Goal: Task Accomplishment & Management: Manage account settings

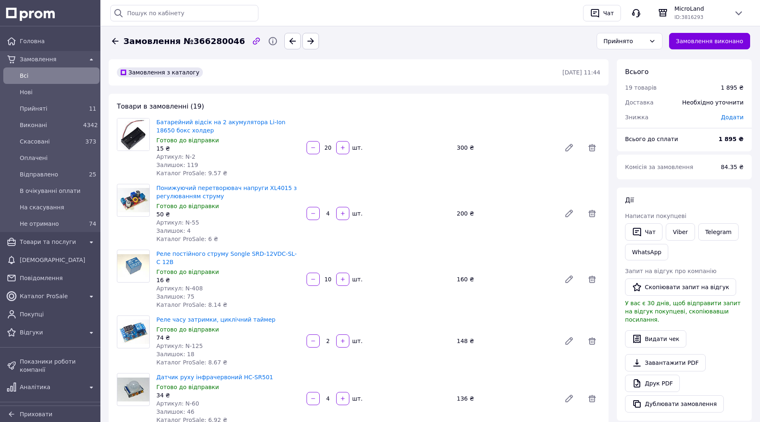
scroll to position [946, 0]
click at [86, 157] on div "1" at bounding box center [89, 158] width 13 height 8
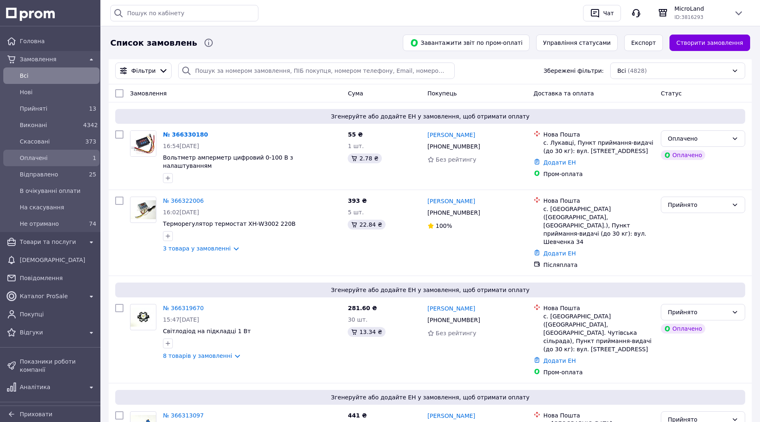
click at [87, 158] on div "1" at bounding box center [89, 158] width 13 height 8
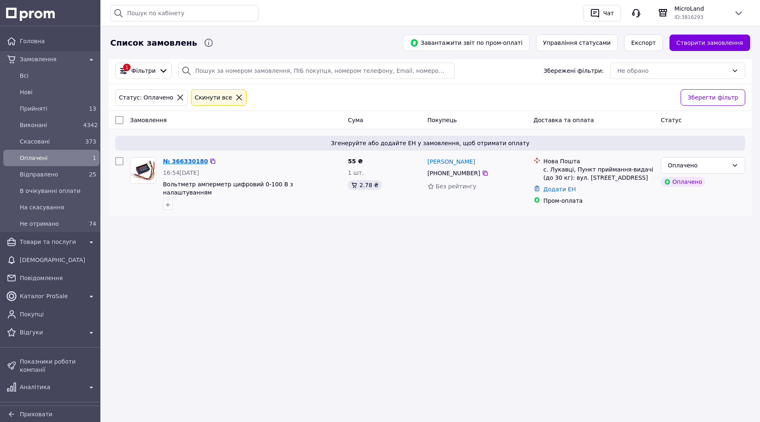
click at [177, 163] on link "№ 366330180" at bounding box center [185, 161] width 45 height 7
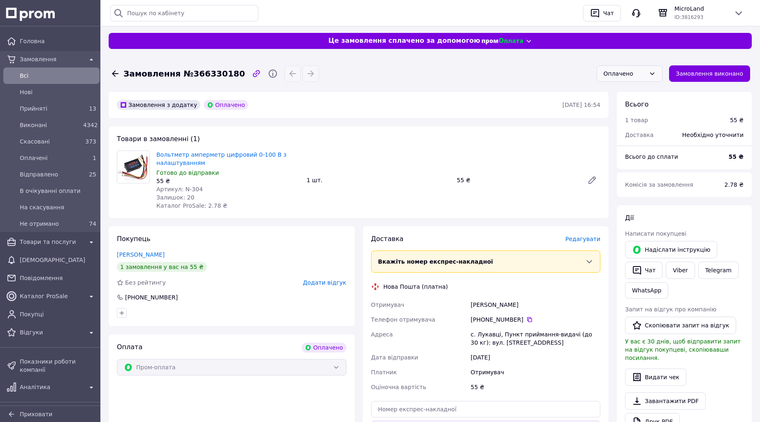
click at [635, 74] on div "Оплачено" at bounding box center [625, 73] width 42 height 9
click at [632, 89] on li "Прийнято" at bounding box center [637, 91] width 65 height 15
click at [84, 108] on div "13" at bounding box center [89, 109] width 13 height 8
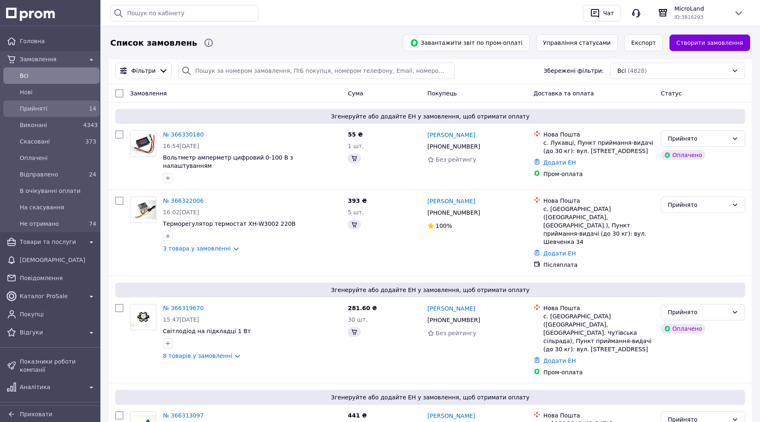
click at [89, 109] on span "14" at bounding box center [92, 108] width 7 height 7
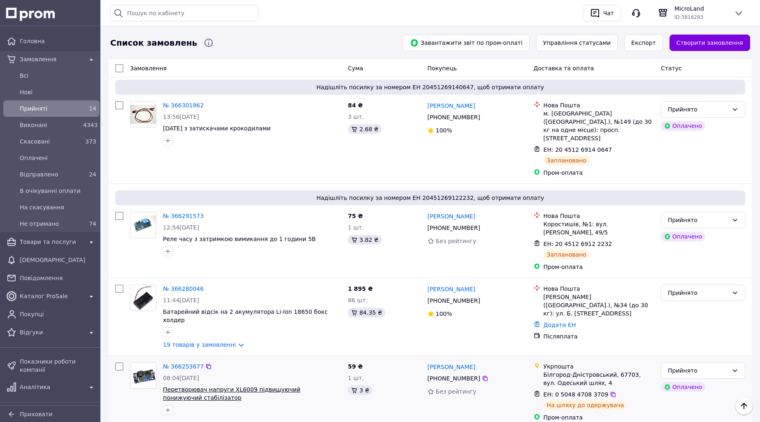
scroll to position [494, 0]
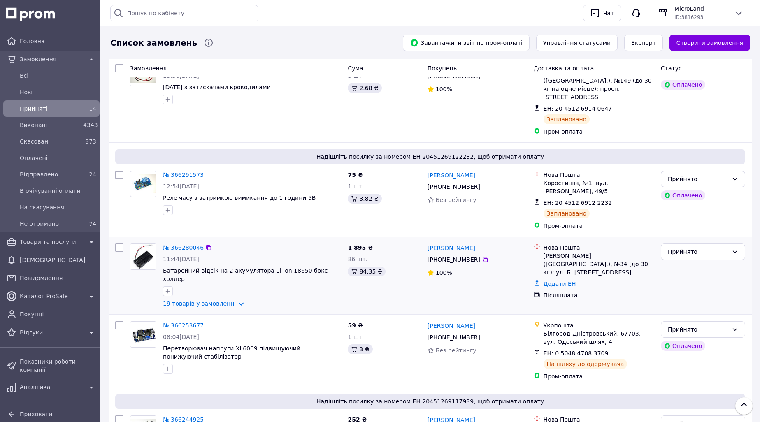
click at [182, 244] on link "№ 366280046" at bounding box center [183, 247] width 41 height 7
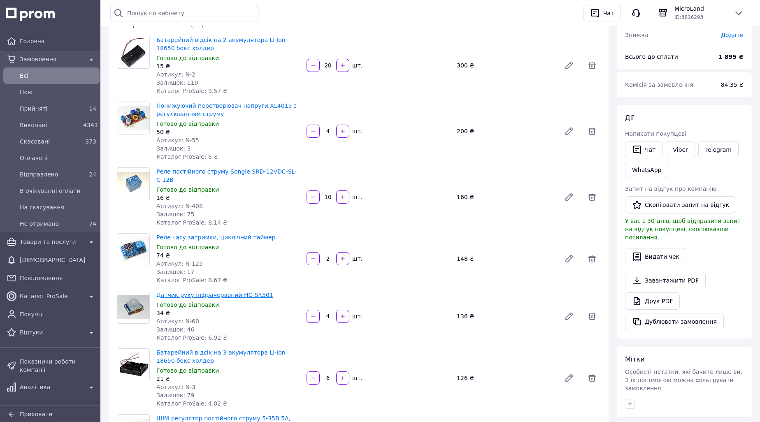
scroll to position [123, 0]
